Goal: Task Accomplishment & Management: Use online tool/utility

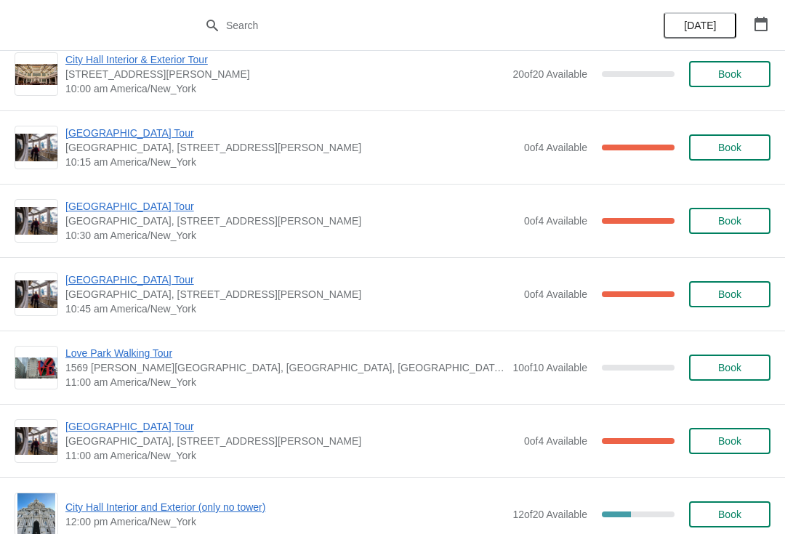
scroll to position [244, 0]
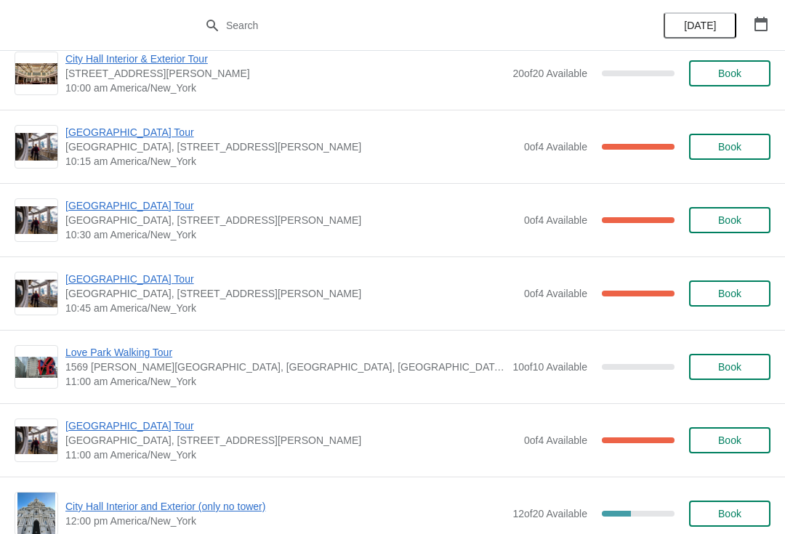
click at [131, 285] on span "[GEOGRAPHIC_DATA] Tour" at bounding box center [290, 279] width 451 height 15
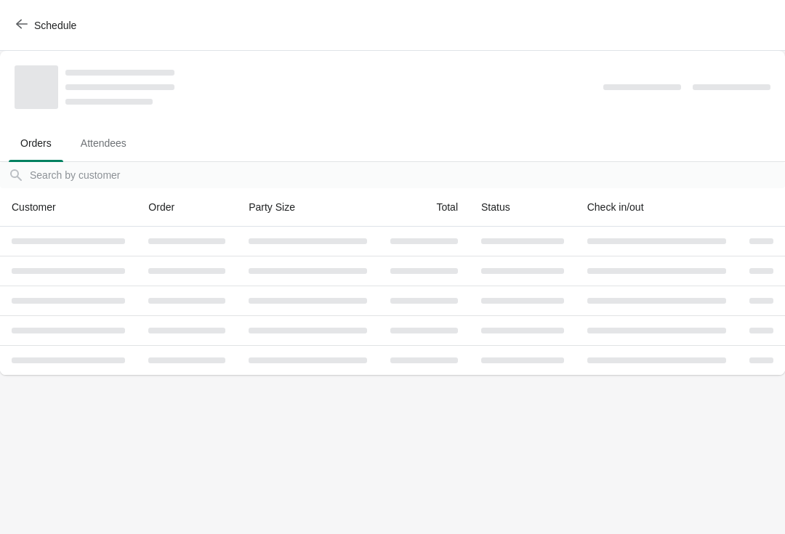
scroll to position [0, 0]
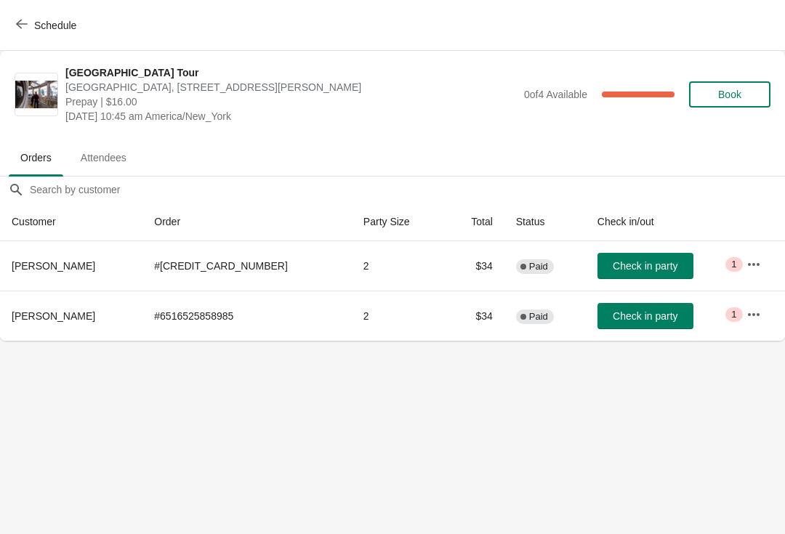
click at [652, 322] on span "Check in party" at bounding box center [644, 316] width 65 height 12
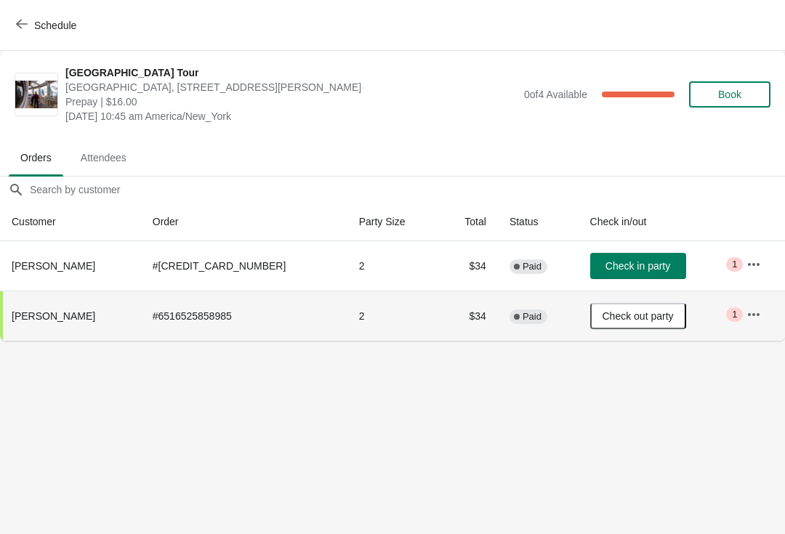
click at [38, 7] on div "Schedule" at bounding box center [392, 25] width 785 height 51
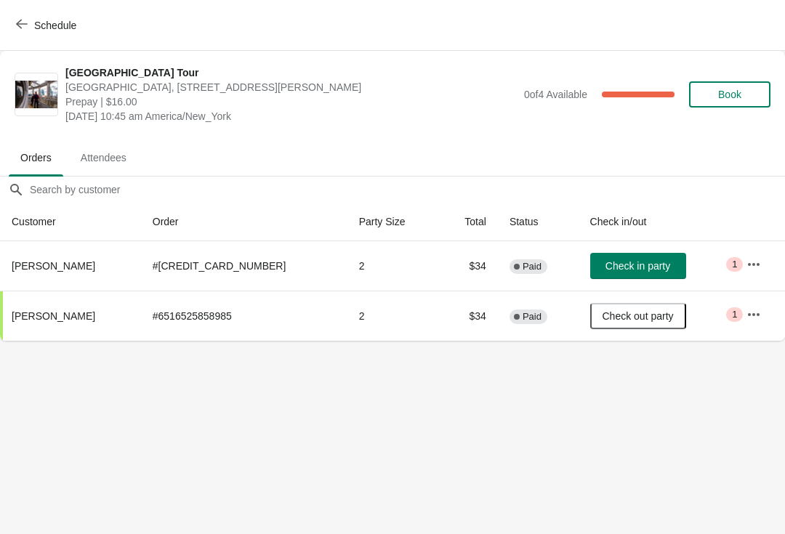
click at [639, 270] on span "Check in party" at bounding box center [637, 266] width 65 height 12
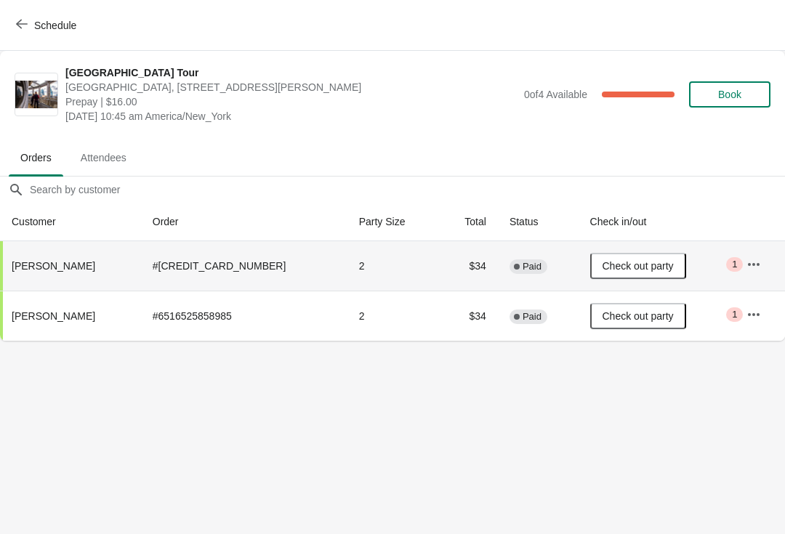
click at [36, 21] on span "Schedule" at bounding box center [55, 26] width 42 height 12
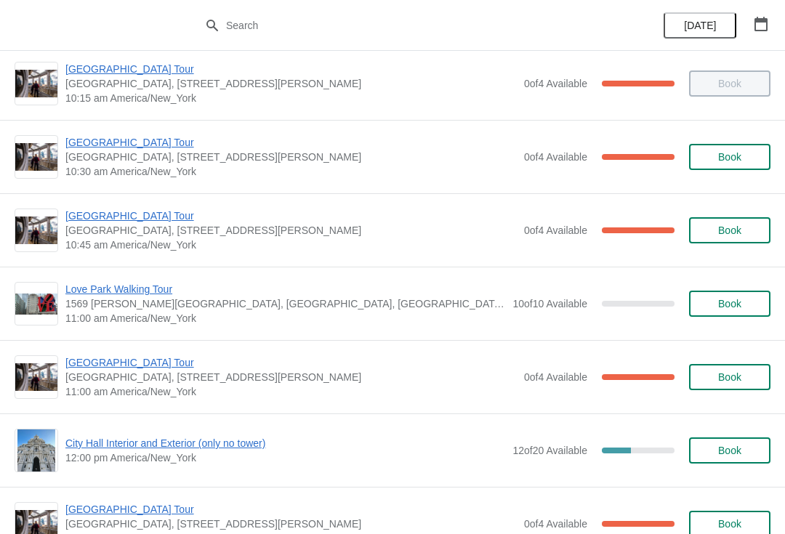
scroll to position [330, 0]
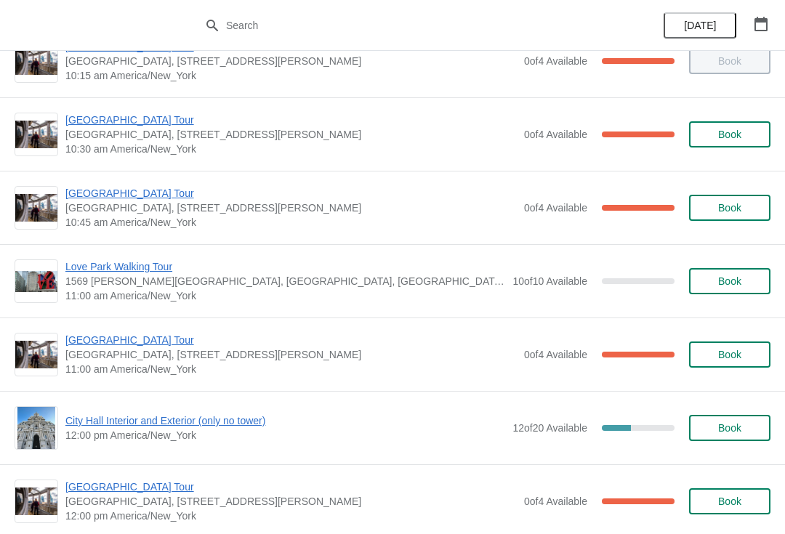
click at [145, 341] on span "[GEOGRAPHIC_DATA] Tour" at bounding box center [290, 340] width 451 height 15
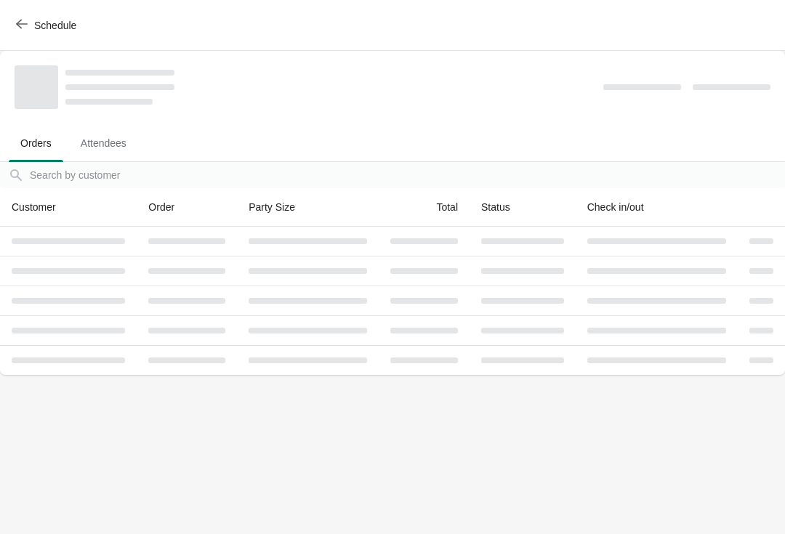
scroll to position [0, 0]
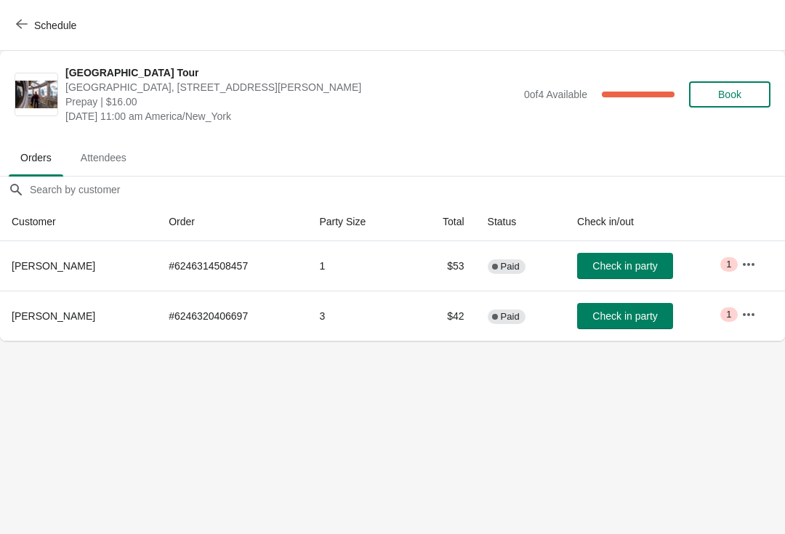
click at [642, 261] on span "Check in party" at bounding box center [624, 266] width 65 height 12
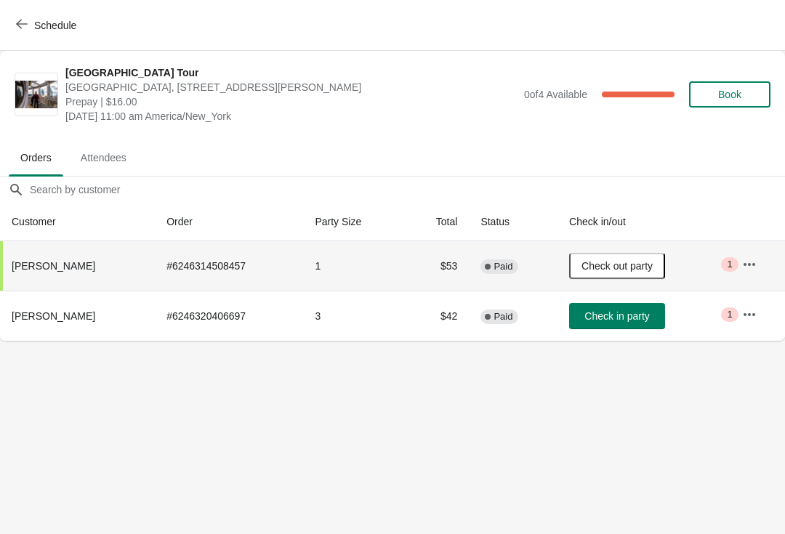
click at [628, 328] on button "Check in party" at bounding box center [617, 316] width 96 height 26
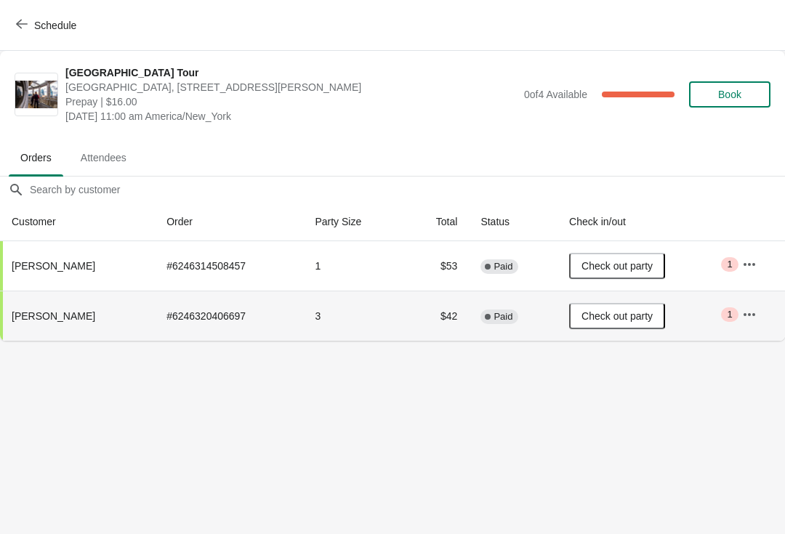
click at [24, 18] on icon "button" at bounding box center [22, 24] width 12 height 12
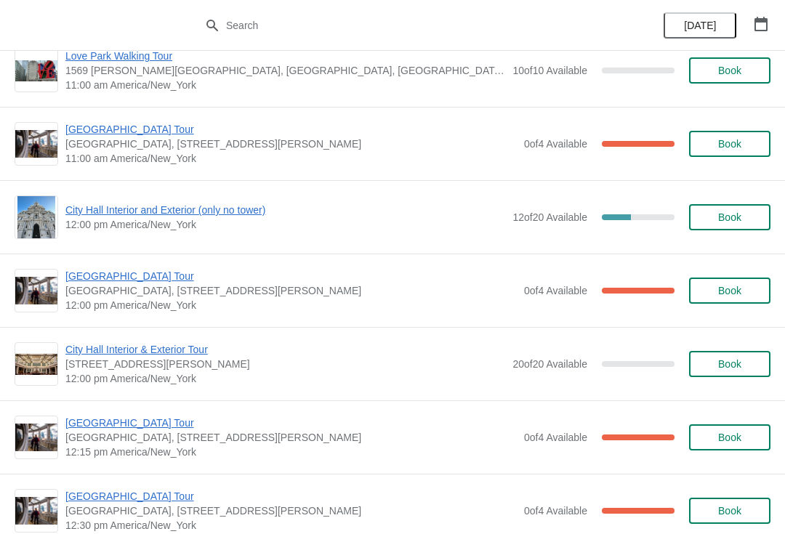
scroll to position [540, 0]
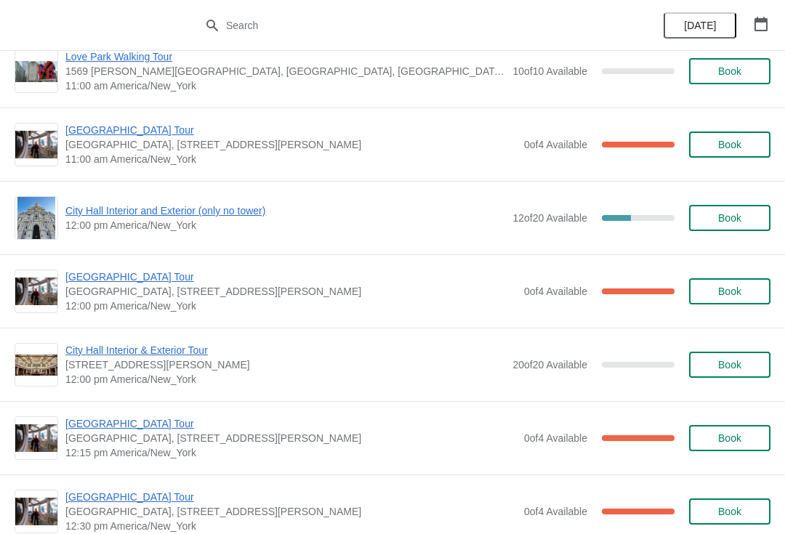
click at [143, 281] on span "[GEOGRAPHIC_DATA] Tour" at bounding box center [290, 277] width 451 height 15
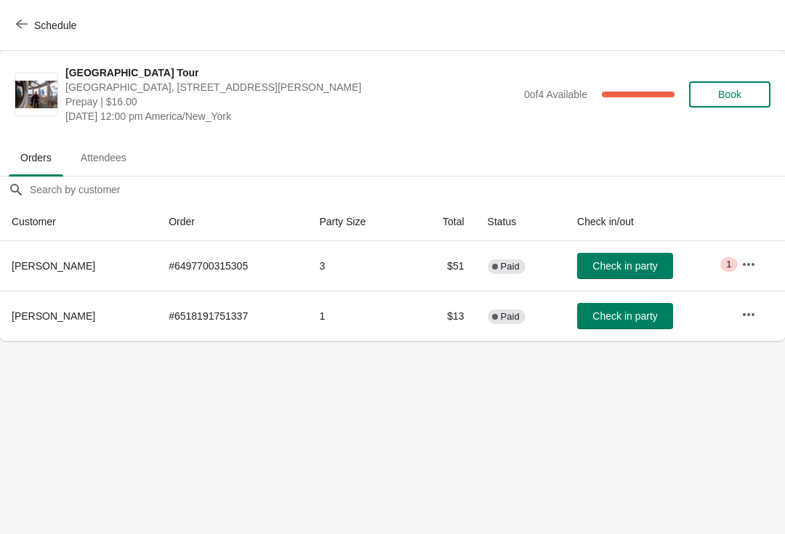
click at [36, 15] on button "Schedule" at bounding box center [47, 25] width 81 height 26
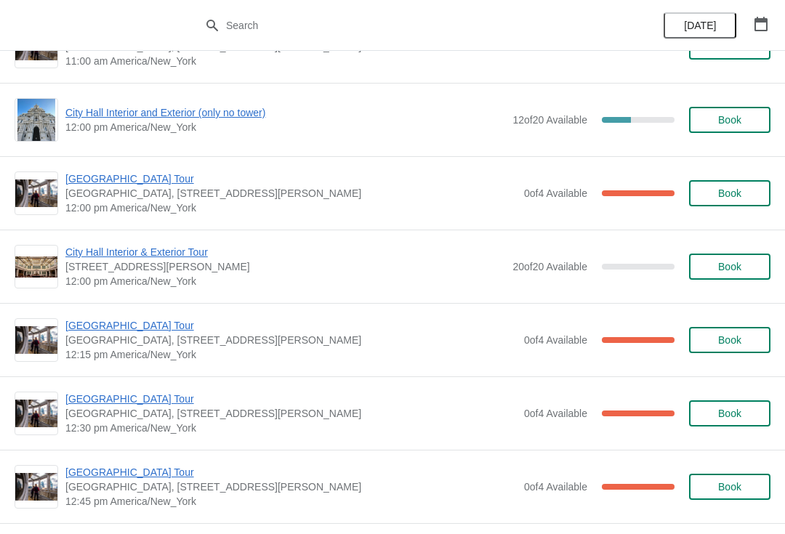
scroll to position [639, 0]
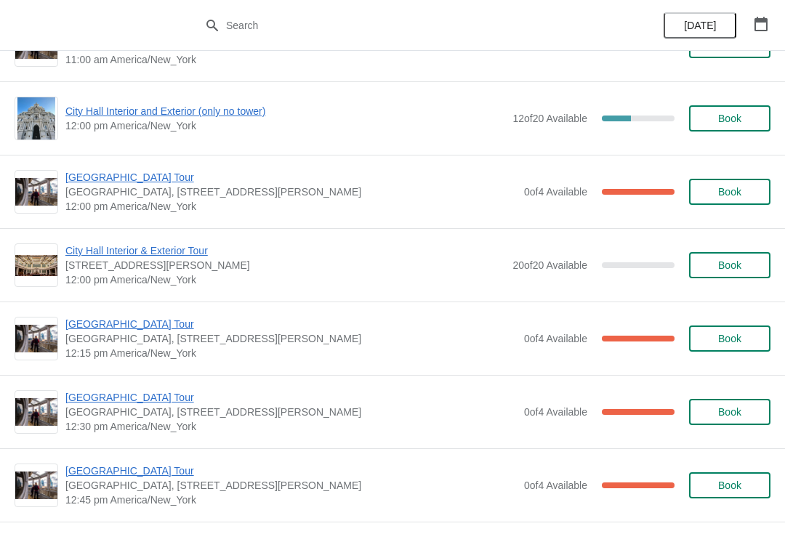
click at [167, 321] on span "[GEOGRAPHIC_DATA] Tour" at bounding box center [290, 324] width 451 height 15
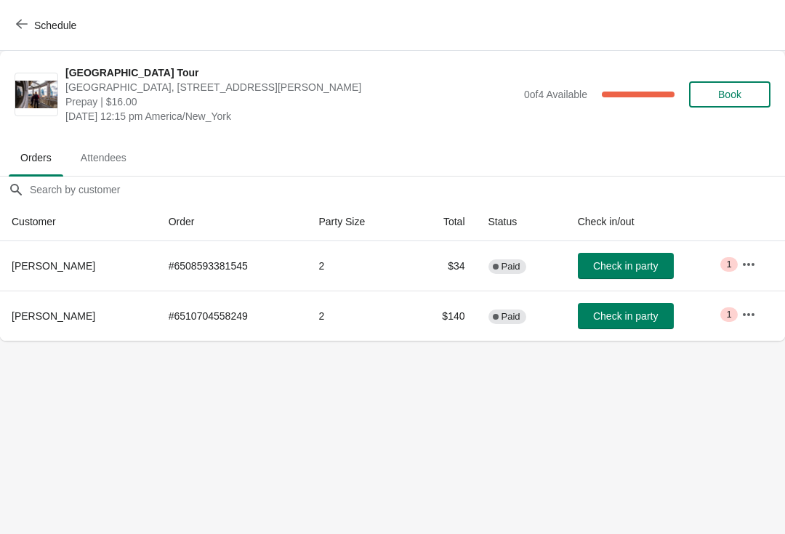
click at [23, 12] on button "Schedule" at bounding box center [47, 25] width 81 height 26
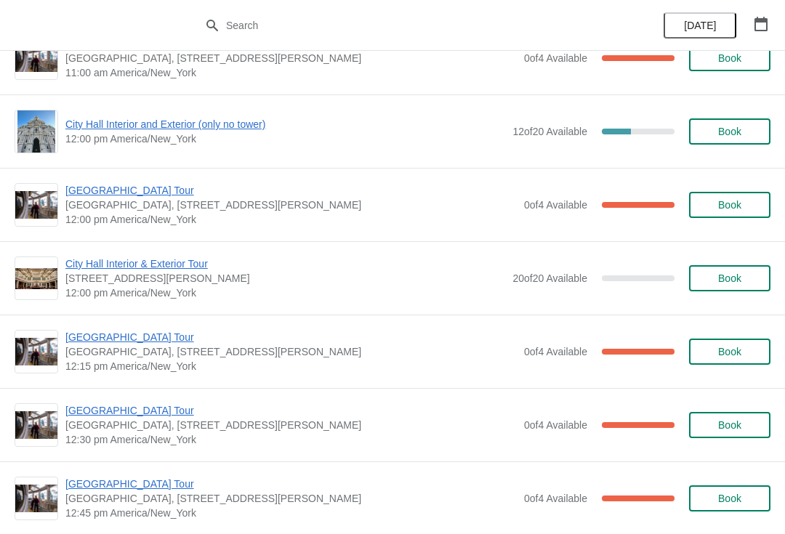
scroll to position [632, 0]
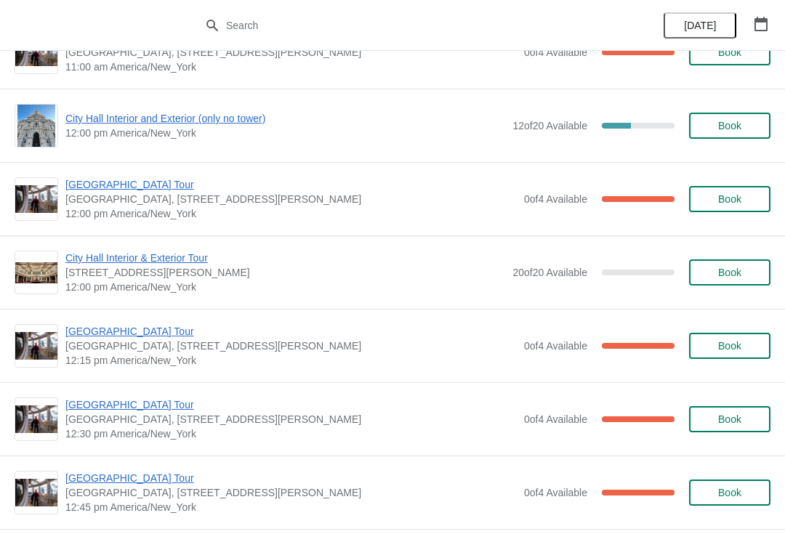
click at [162, 125] on span "City Hall Interior and Exterior (only no tower)" at bounding box center [285, 118] width 440 height 15
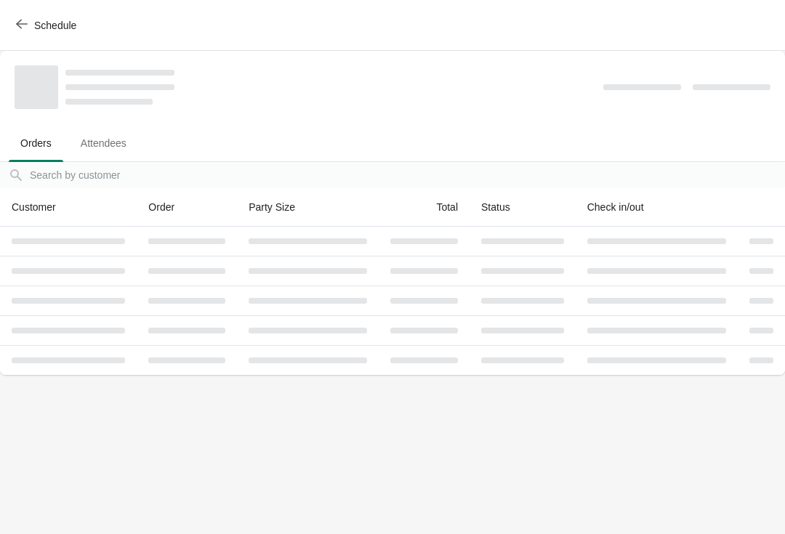
scroll to position [0, 0]
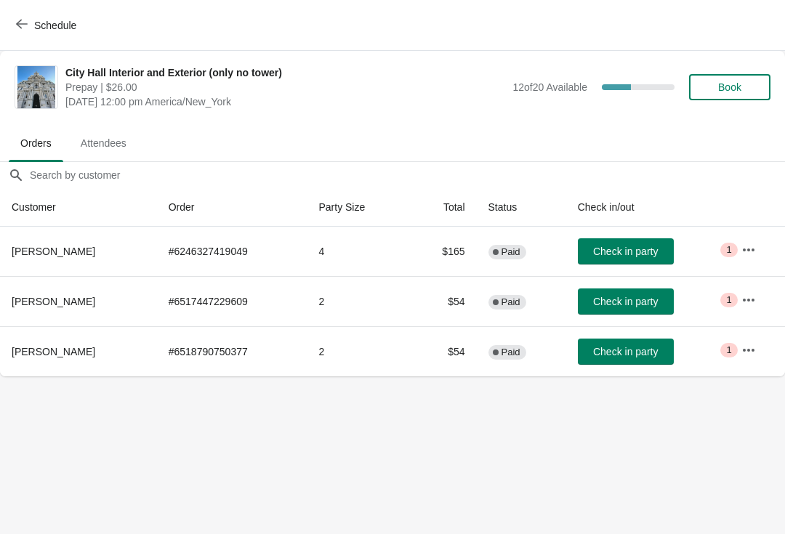
click at [639, 242] on button "Check in party" at bounding box center [626, 251] width 96 height 26
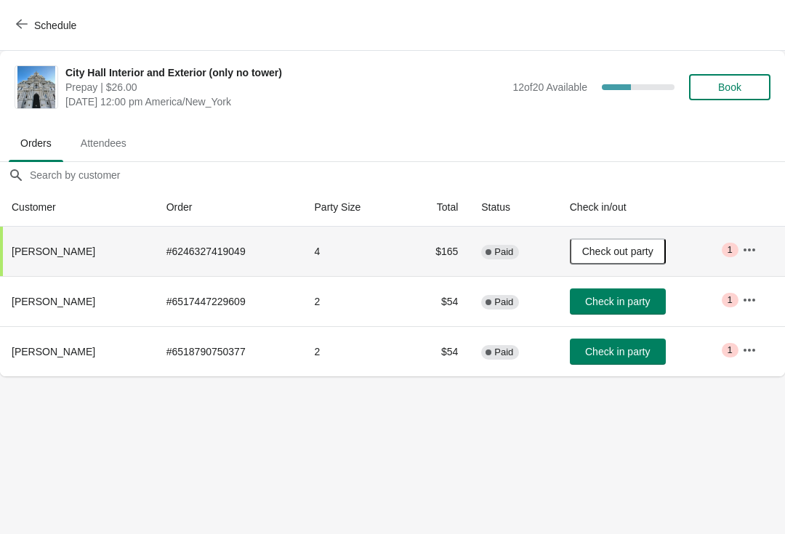
click at [31, 17] on button "Schedule" at bounding box center [47, 25] width 81 height 26
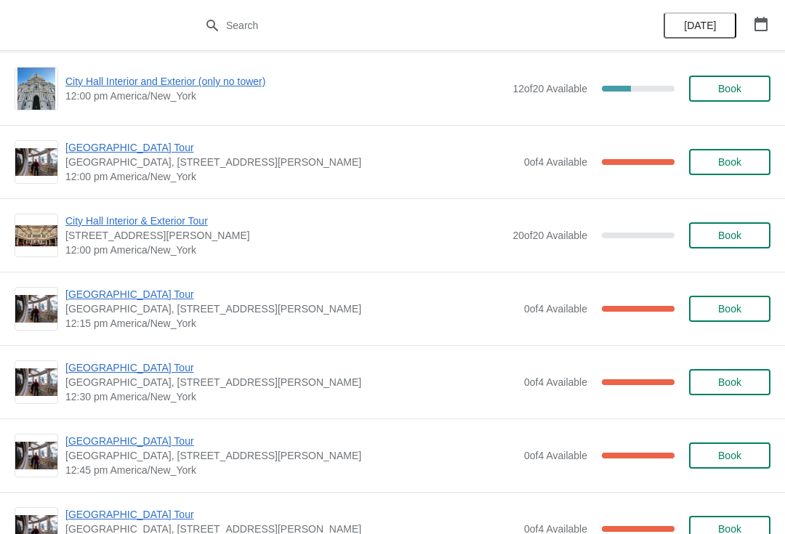
scroll to position [671, 0]
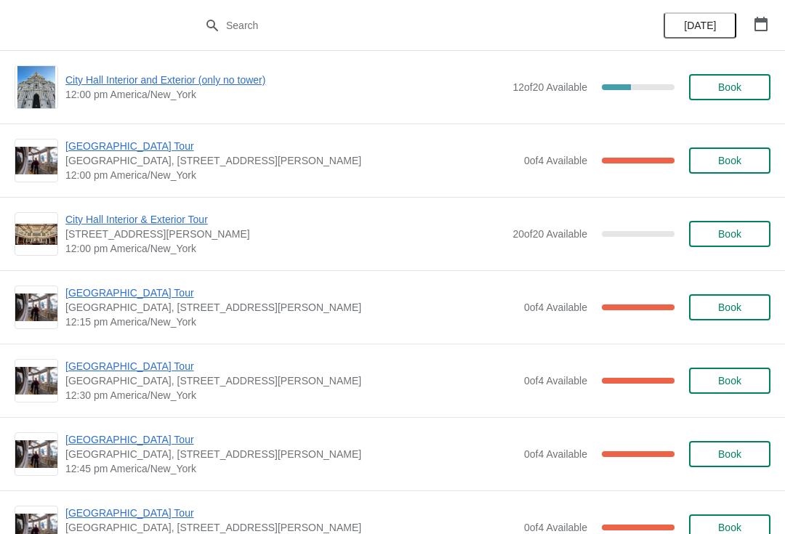
click at [144, 297] on span "[GEOGRAPHIC_DATA] Tour" at bounding box center [290, 292] width 451 height 15
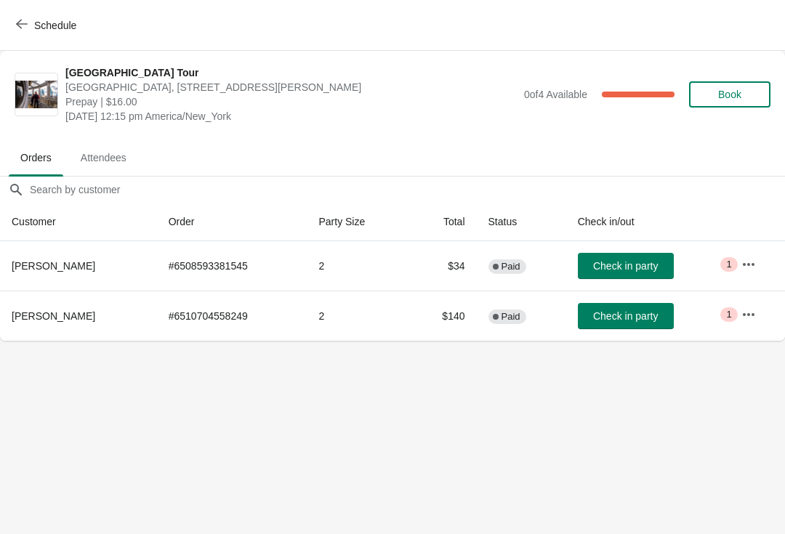
scroll to position [0, 0]
click at [15, 23] on button "Schedule" at bounding box center [47, 25] width 81 height 26
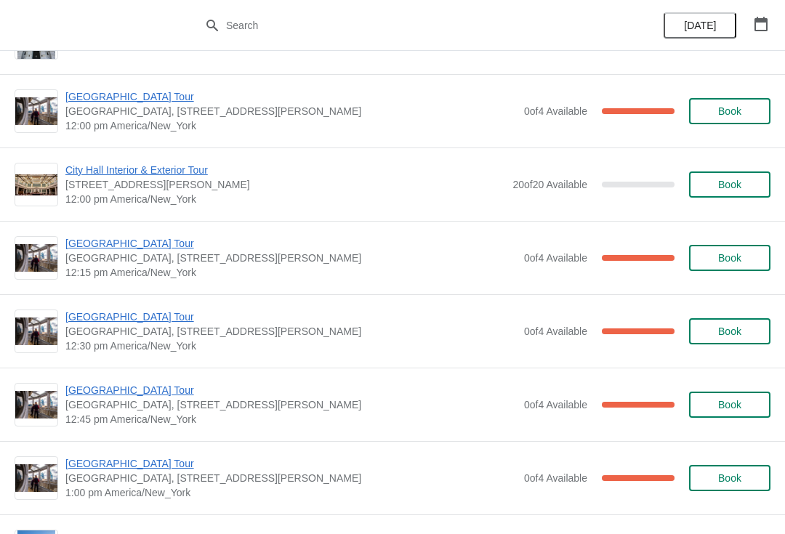
scroll to position [721, 0]
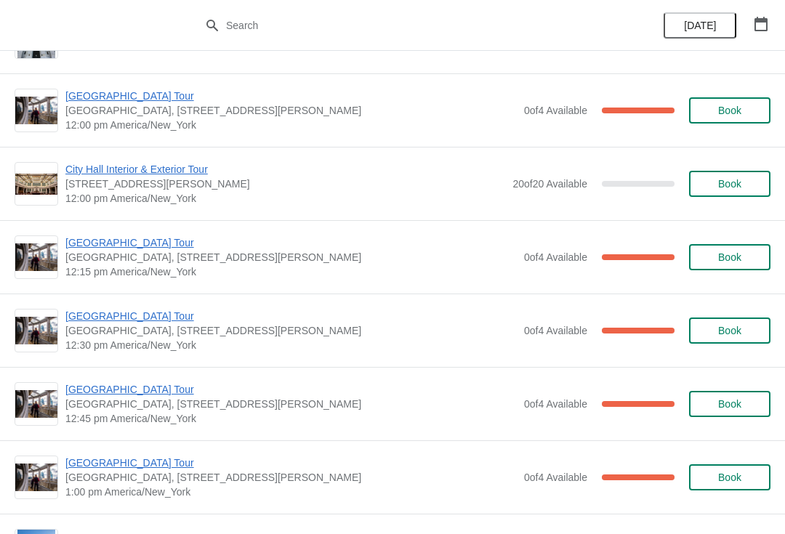
click at [135, 249] on span "[GEOGRAPHIC_DATA] Tour" at bounding box center [290, 242] width 451 height 15
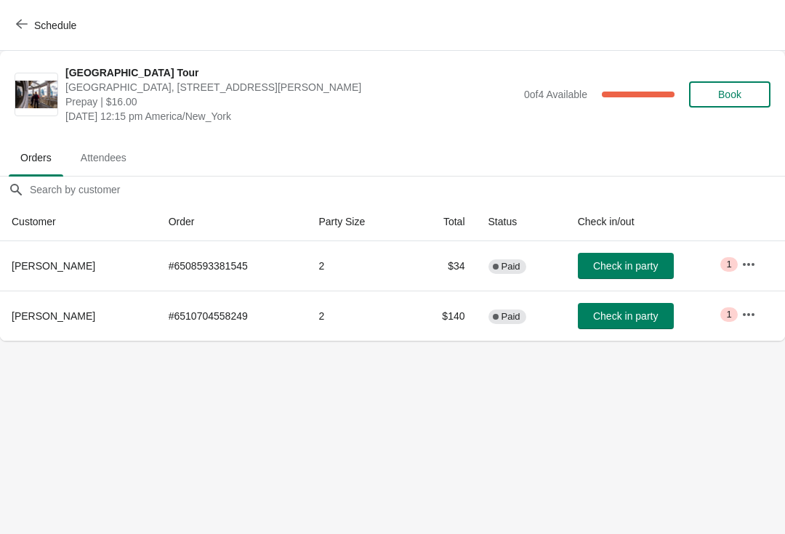
scroll to position [0, 0]
click at [30, 32] on button "Schedule" at bounding box center [47, 25] width 81 height 26
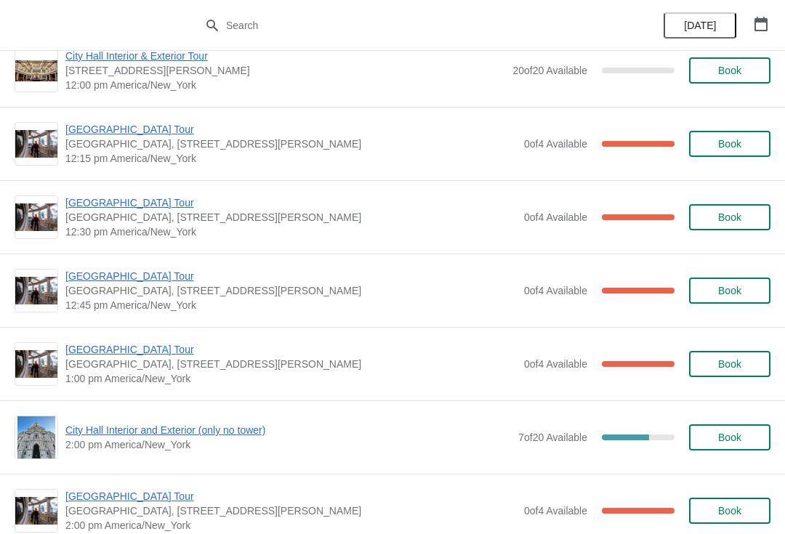
scroll to position [836, 0]
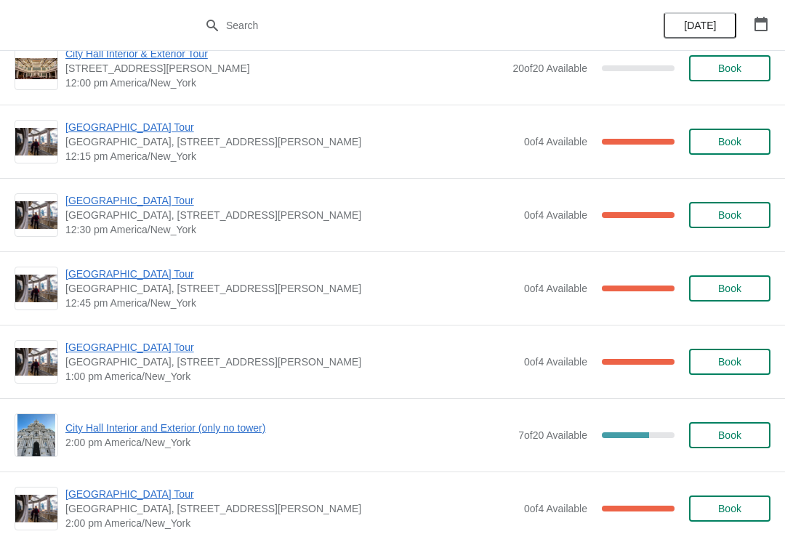
click at [143, 280] on span "[GEOGRAPHIC_DATA] Tour" at bounding box center [290, 274] width 451 height 15
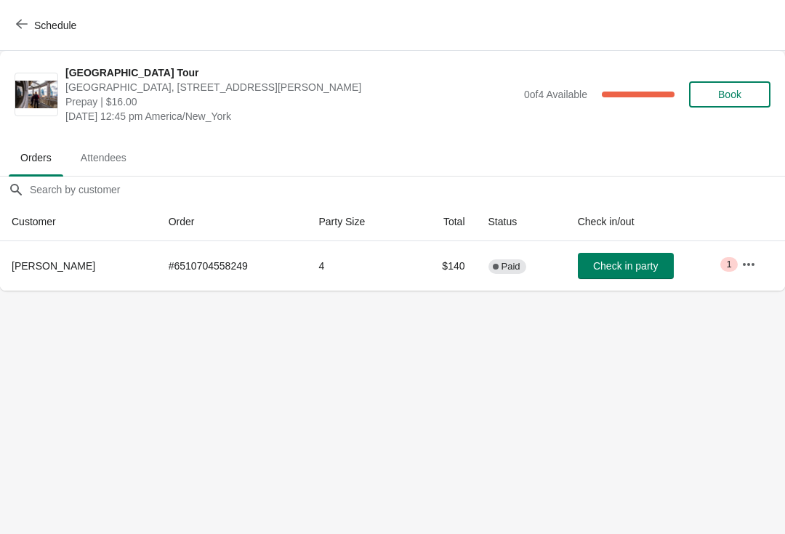
click at [54, 17] on button "Schedule" at bounding box center [47, 25] width 81 height 26
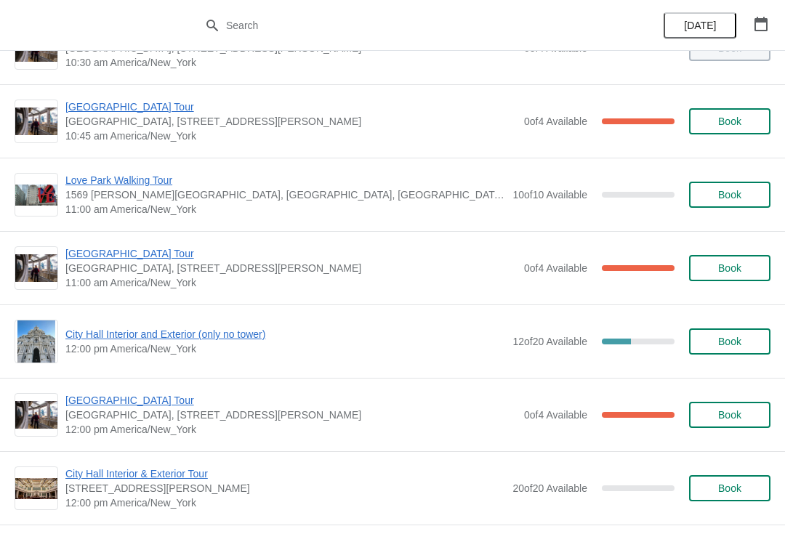
scroll to position [414, 0]
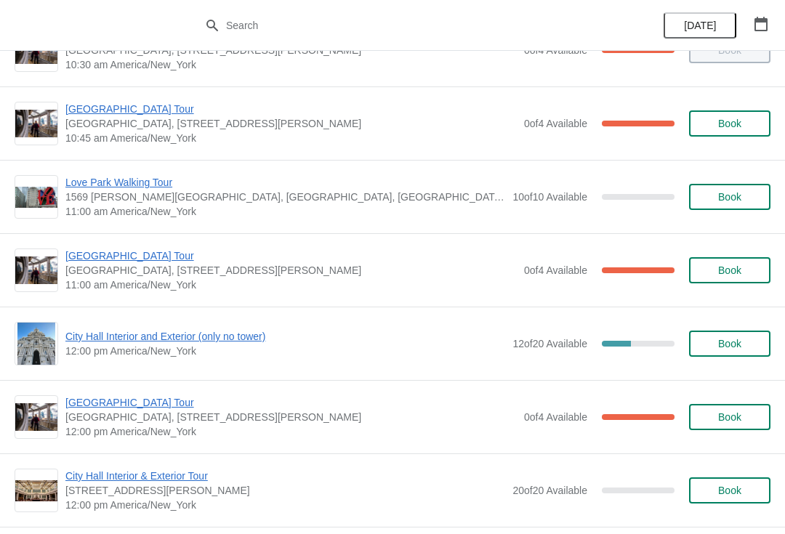
click at [161, 262] on span "[GEOGRAPHIC_DATA] Tour" at bounding box center [290, 255] width 451 height 15
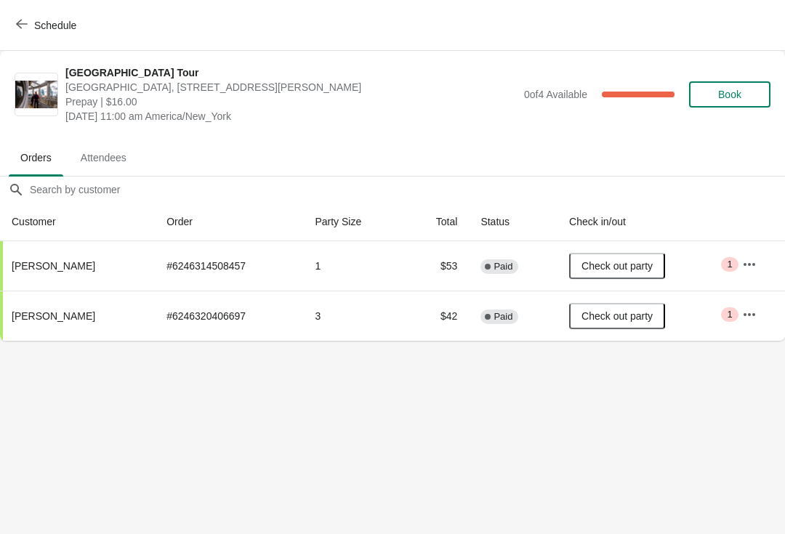
scroll to position [0, 0]
click at [45, 20] on span "Schedule" at bounding box center [55, 26] width 42 height 12
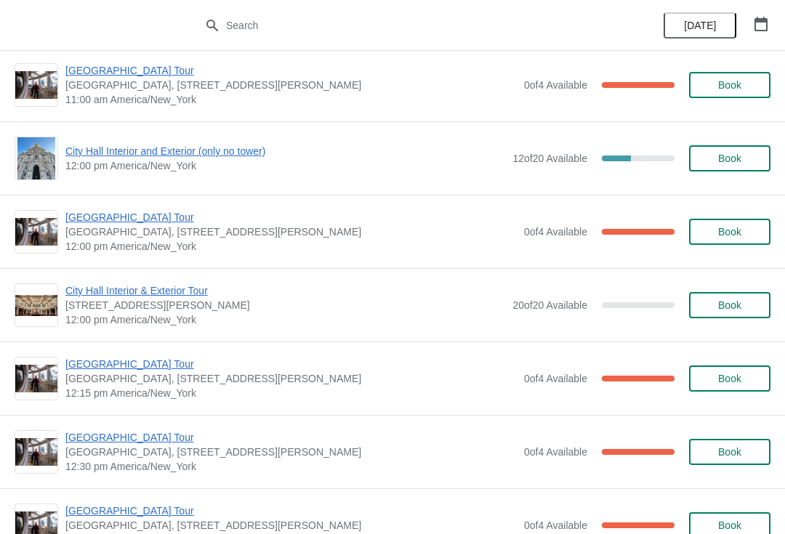
scroll to position [616, 0]
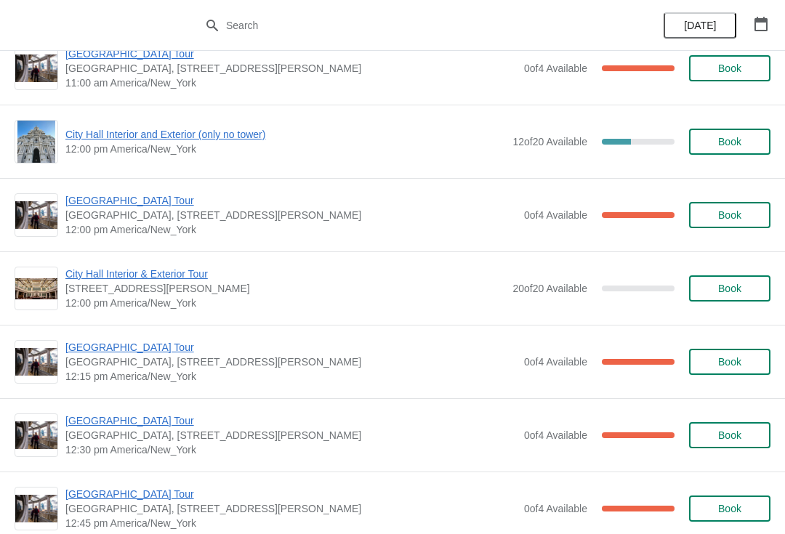
click at [124, 426] on span "[GEOGRAPHIC_DATA] Tour" at bounding box center [290, 420] width 451 height 15
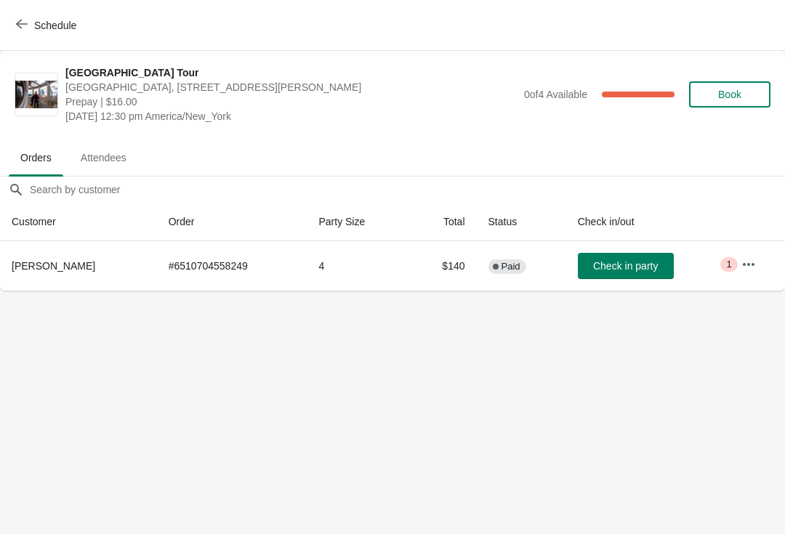
click at [29, 30] on span "Schedule" at bounding box center [47, 25] width 57 height 14
